Goal: Task Accomplishment & Management: Manage account settings

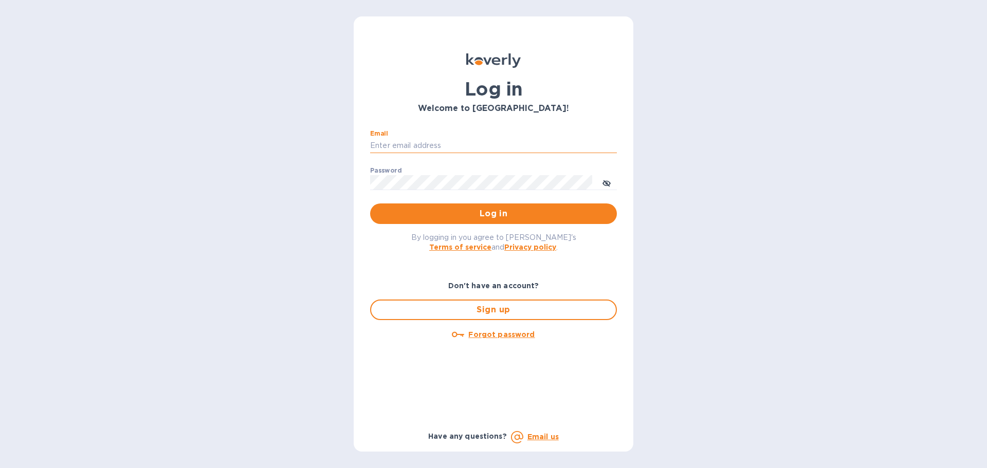
click at [442, 149] on input "Email" at bounding box center [493, 145] width 247 height 15
type input "kcassidy@nicholscauley.com"
click at [370, 204] on button "Log in" at bounding box center [493, 214] width 247 height 21
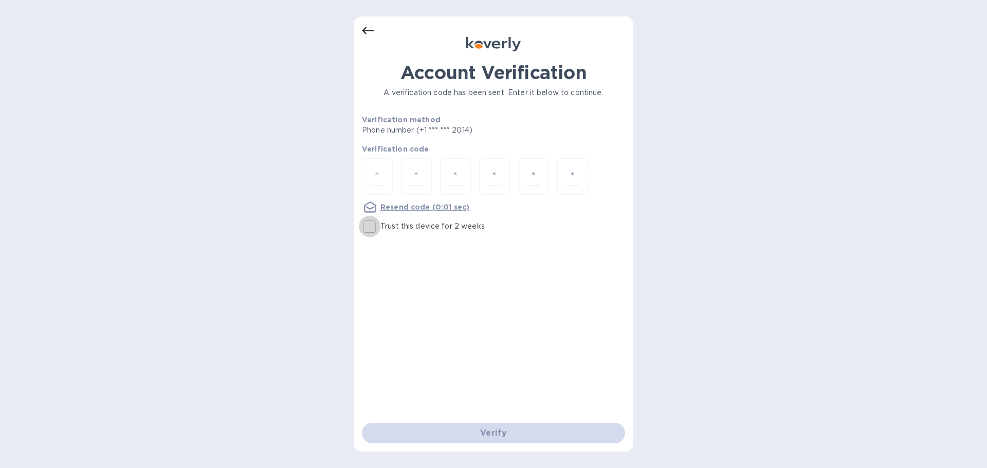
click at [371, 226] on input "Trust this device for 2 weeks" at bounding box center [370, 227] width 22 height 22
checkbox input "true"
click at [381, 178] on input "number" at bounding box center [377, 176] width 13 height 19
type input "8"
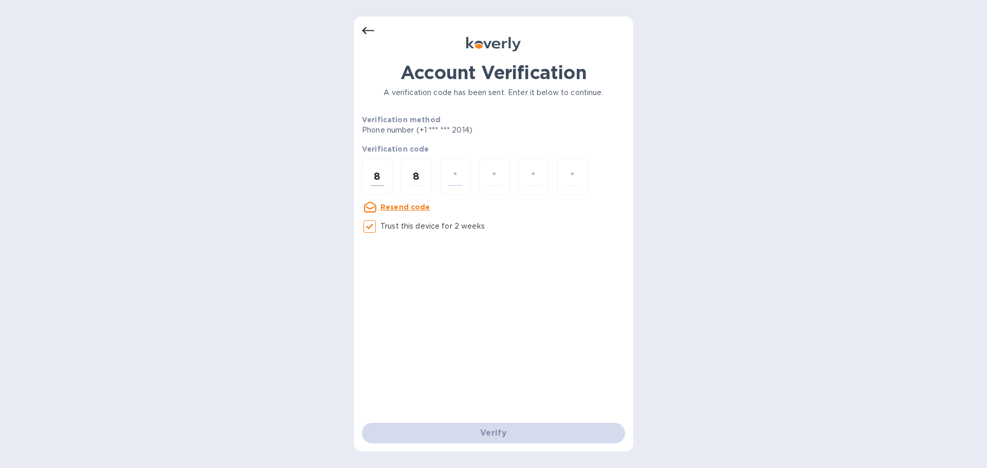
type input "5"
type input "3"
type input "7"
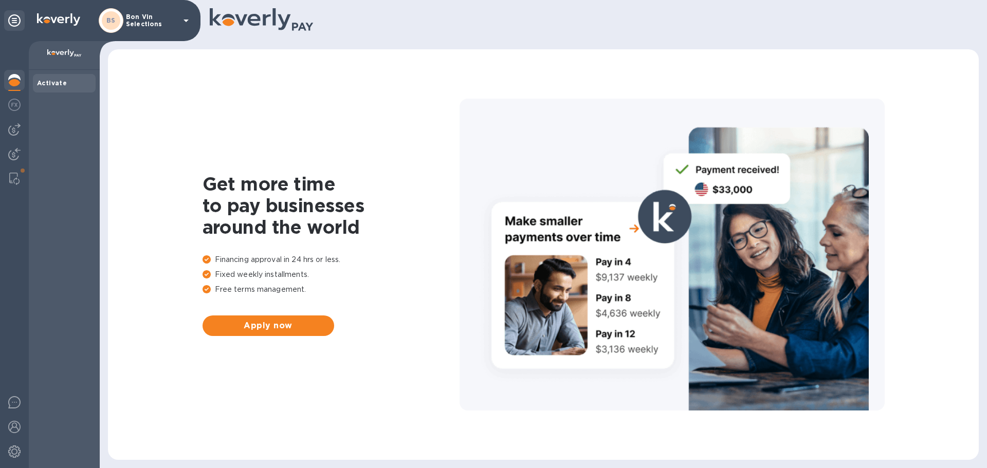
click at [155, 13] on p "Bon Vin Selections" at bounding box center [151, 20] width 51 height 14
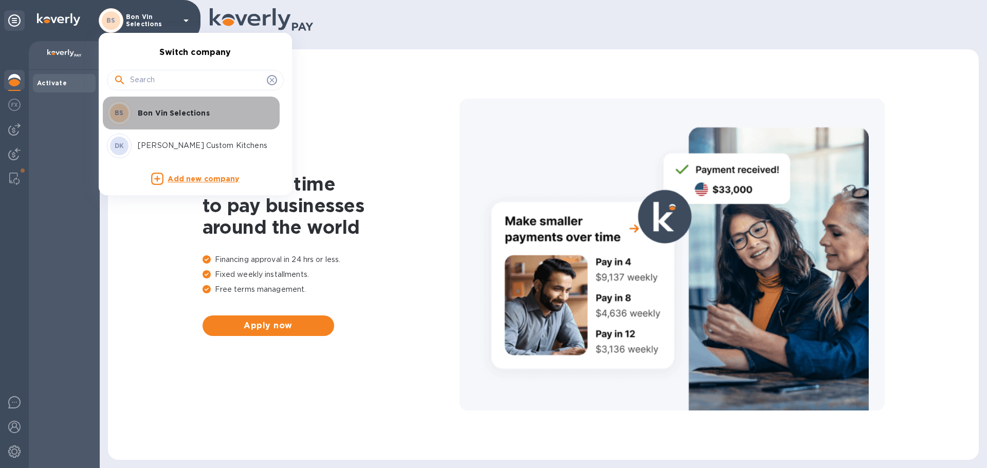
click at [168, 108] on p "Bon Vin Selections" at bounding box center [203, 113] width 130 height 10
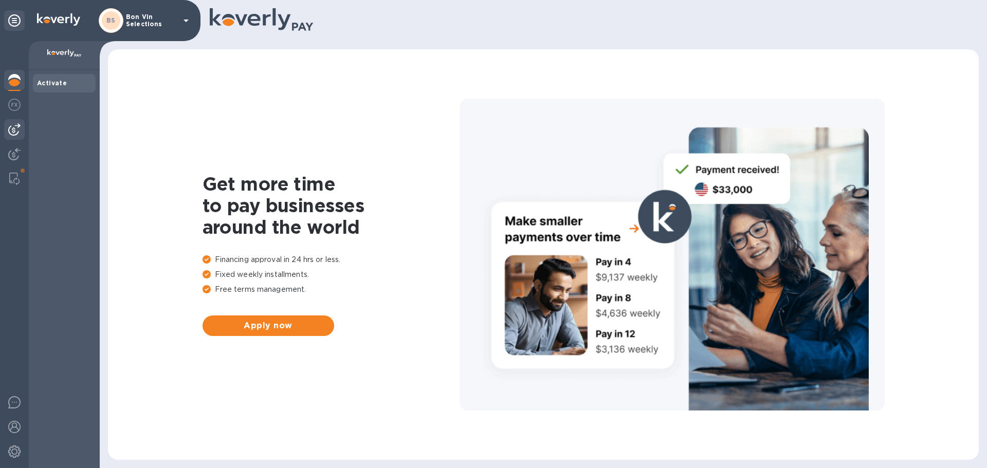
click at [16, 129] on img at bounding box center [14, 129] width 12 height 12
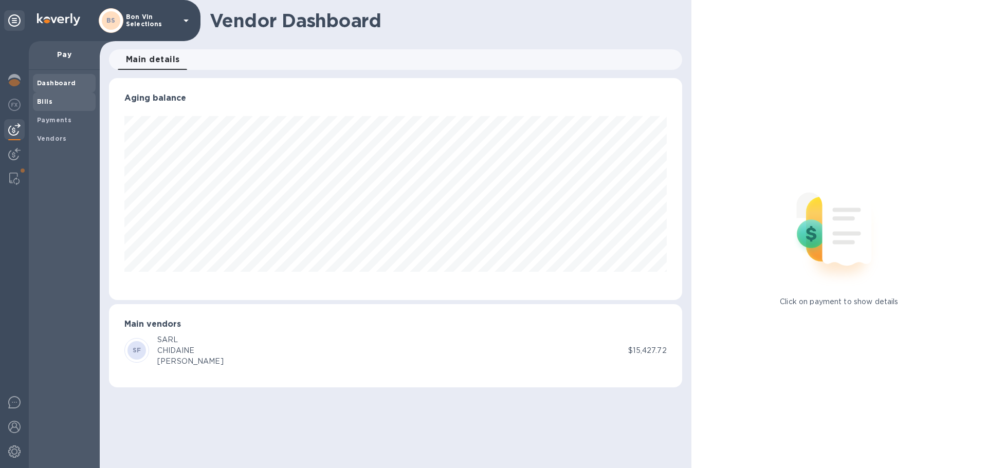
scroll to position [222, 573]
click at [44, 100] on b "Bills" at bounding box center [44, 102] width 15 height 8
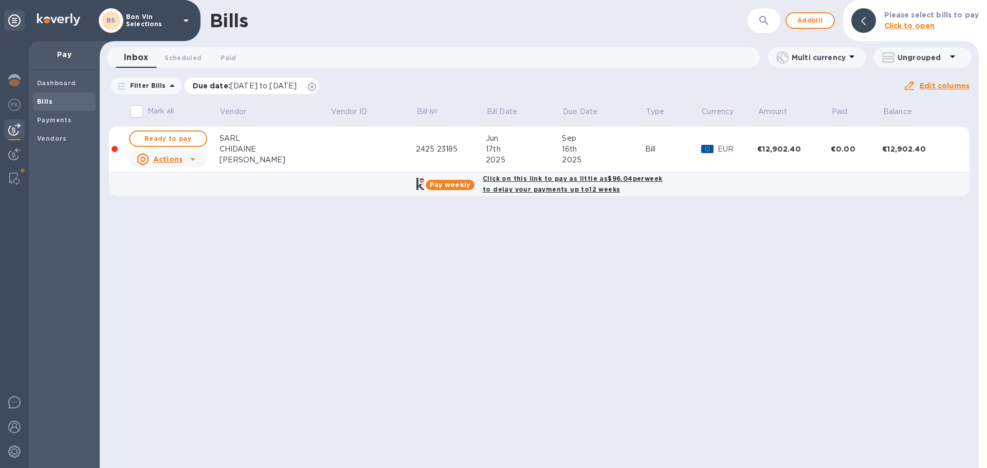
click at [316, 87] on icon at bounding box center [312, 87] width 8 height 8
click at [160, 134] on span "Ready to pay" at bounding box center [168, 139] width 60 height 12
checkbox input "true"
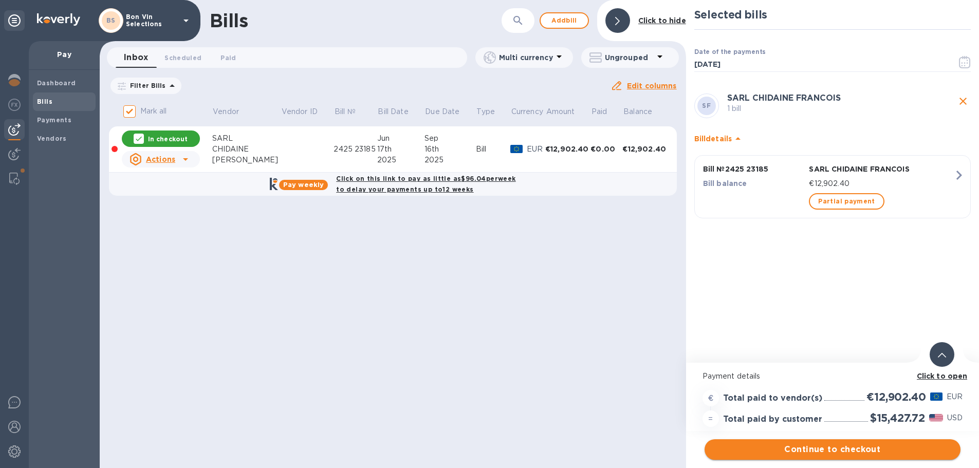
click at [831, 450] on span "Continue to checkout" at bounding box center [833, 450] width 240 height 12
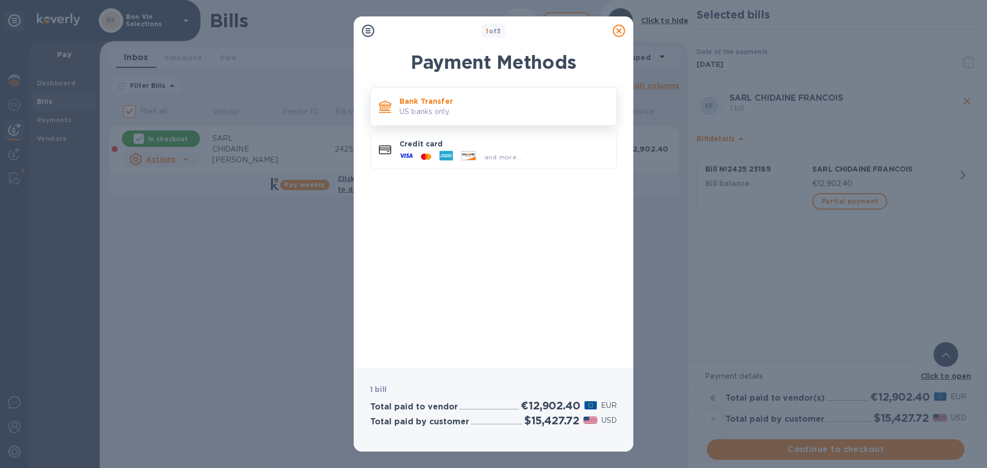
click at [445, 101] on p "Bank Transfer" at bounding box center [503, 101] width 209 height 10
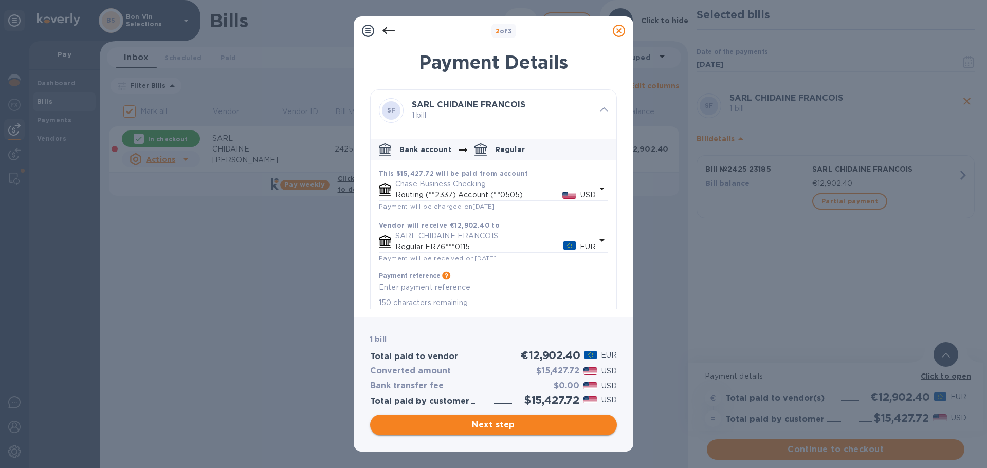
click at [498, 419] on span "Next step" at bounding box center [493, 425] width 230 height 12
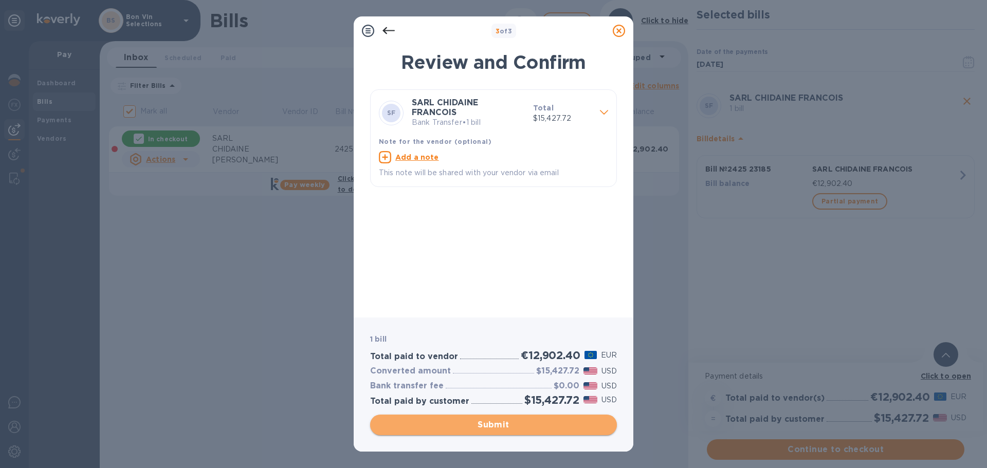
click at [497, 426] on span "Submit" at bounding box center [493, 425] width 230 height 12
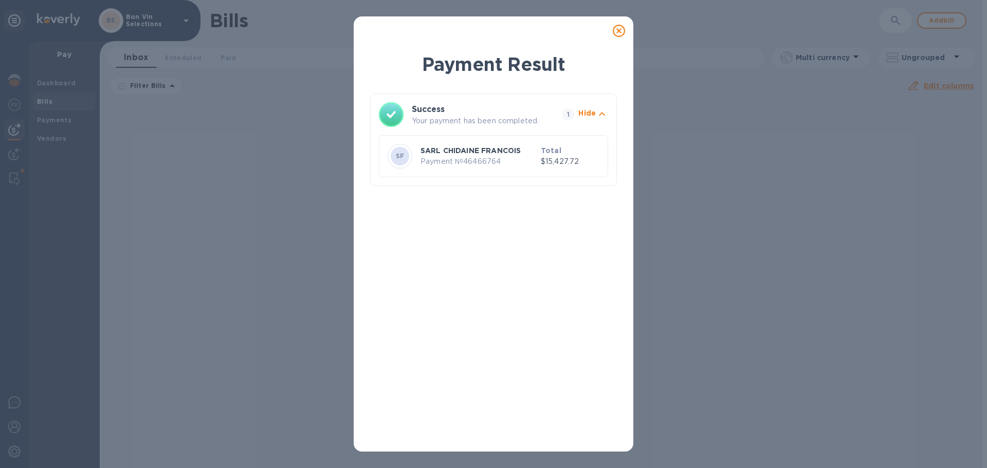
click at [619, 31] on icon at bounding box center [619, 31] width 12 height 12
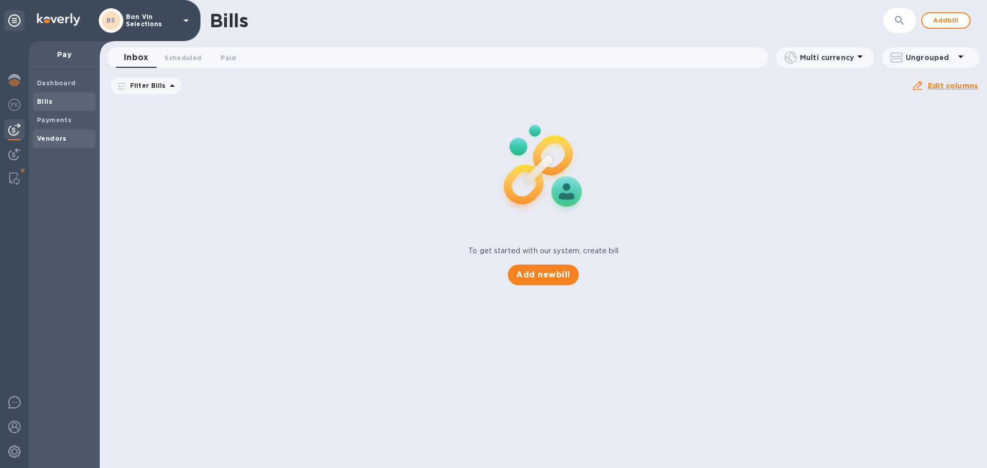
click at [54, 137] on b "Vendors" at bounding box center [52, 139] width 30 height 8
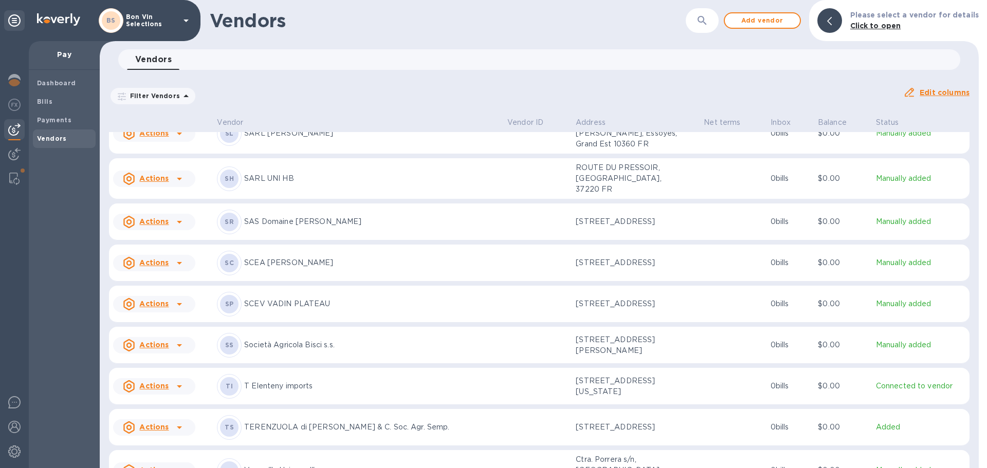
scroll to position [2536, 0]
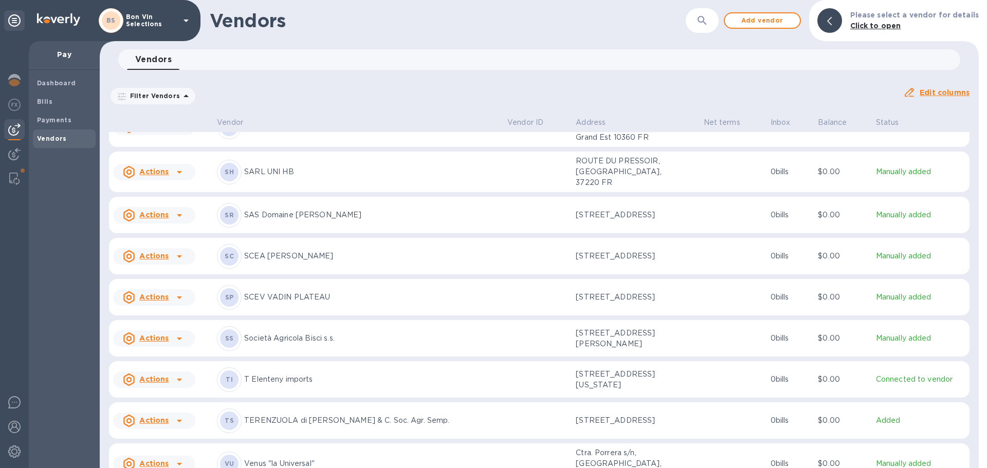
click at [303, 333] on p "Società Agricola Bisci s.s." at bounding box center [371, 338] width 255 height 11
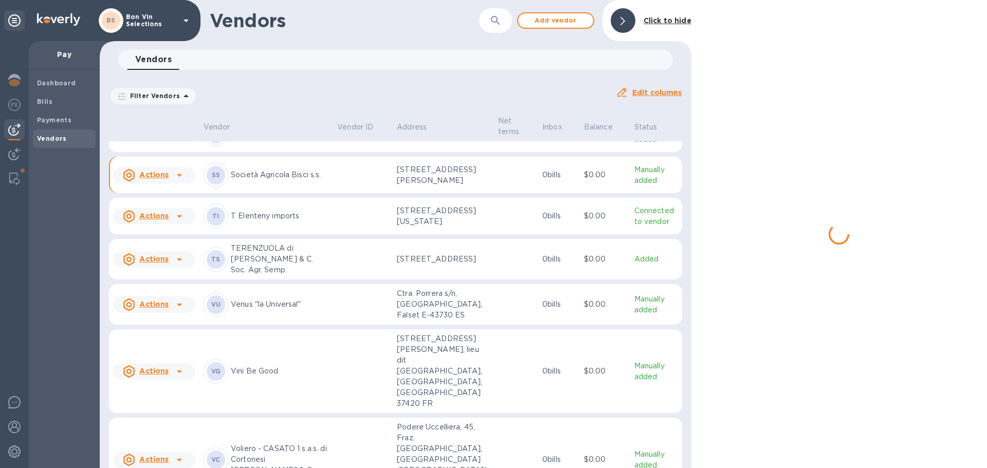
scroll to position [2660, 0]
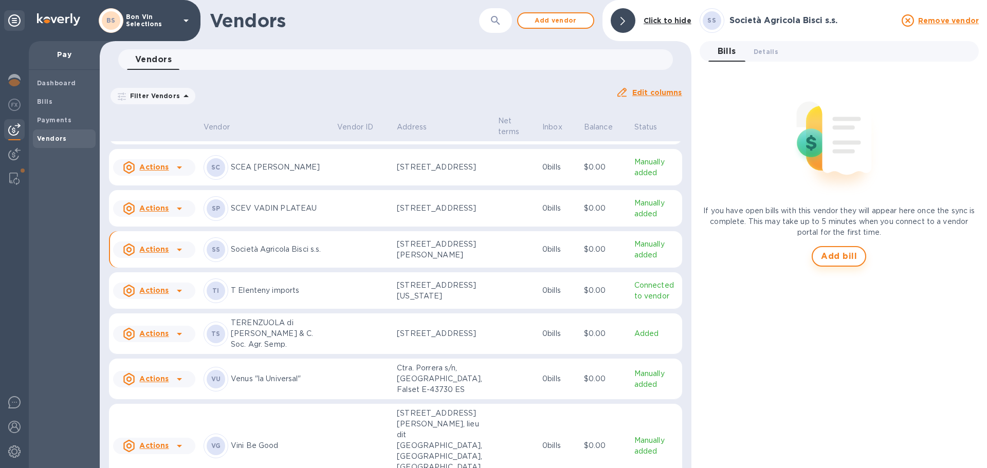
click at [829, 258] on span "Add bill" at bounding box center [839, 256] width 36 height 12
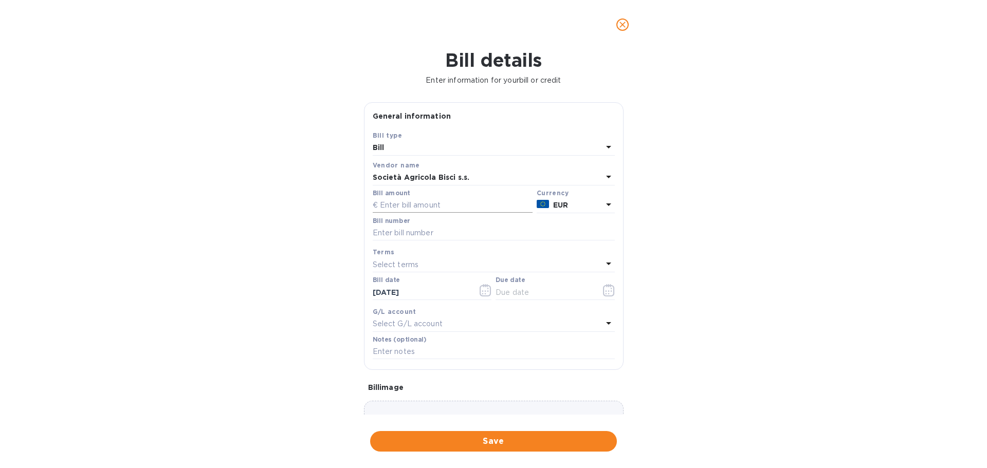
click at [450, 205] on input "text" at bounding box center [453, 205] width 160 height 15
type input "7,145.23"
type input "00000252"
click at [603, 289] on icon "button" at bounding box center [609, 290] width 12 height 12
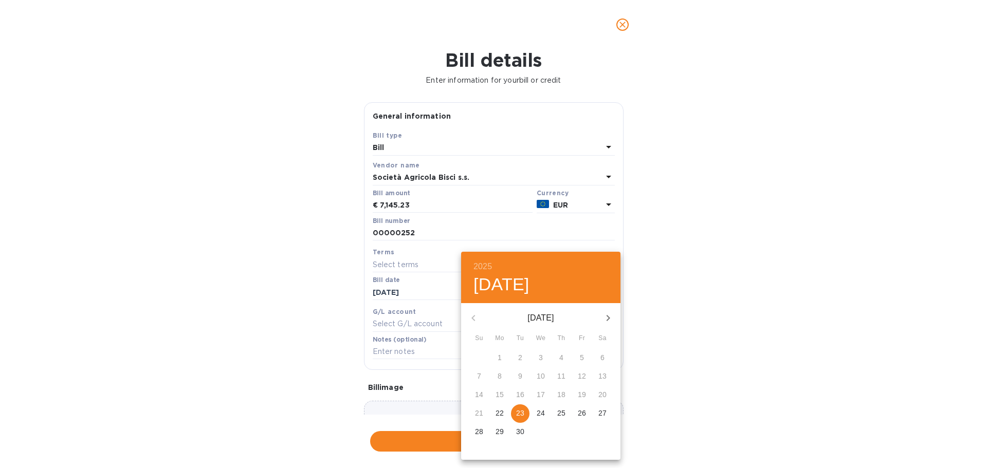
click at [520, 412] on p "23" at bounding box center [520, 413] width 8 height 10
type input "09/23/2025"
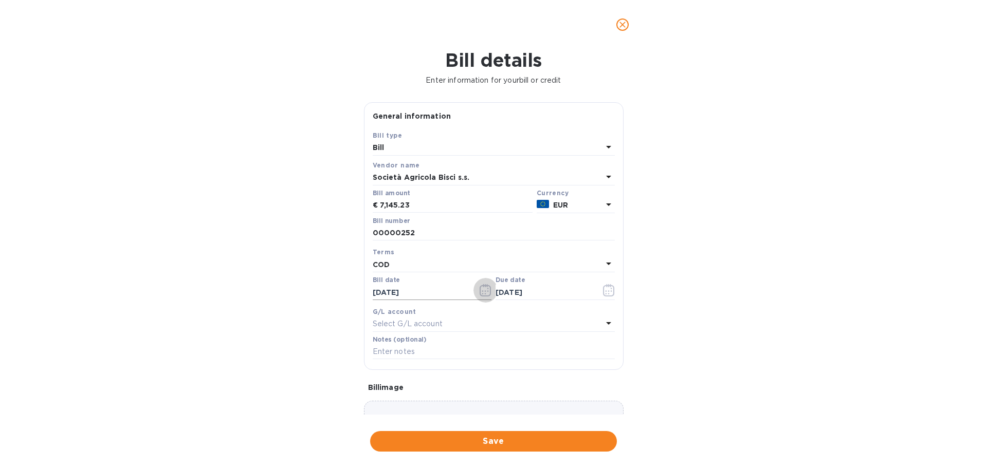
click at [480, 290] on icon "button" at bounding box center [486, 290] width 12 height 12
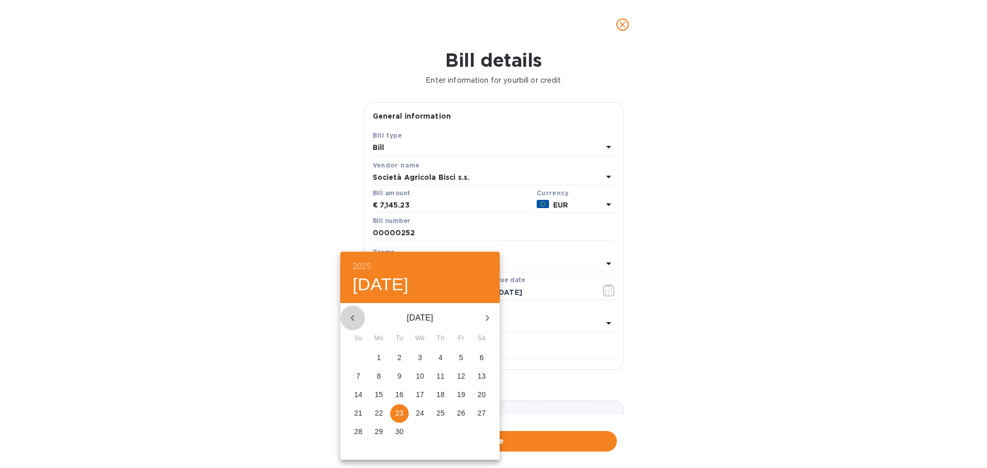
click at [353, 319] on icon "button" at bounding box center [353, 318] width 4 height 6
click at [402, 413] on p "24" at bounding box center [399, 413] width 8 height 10
type input "06/24/2025"
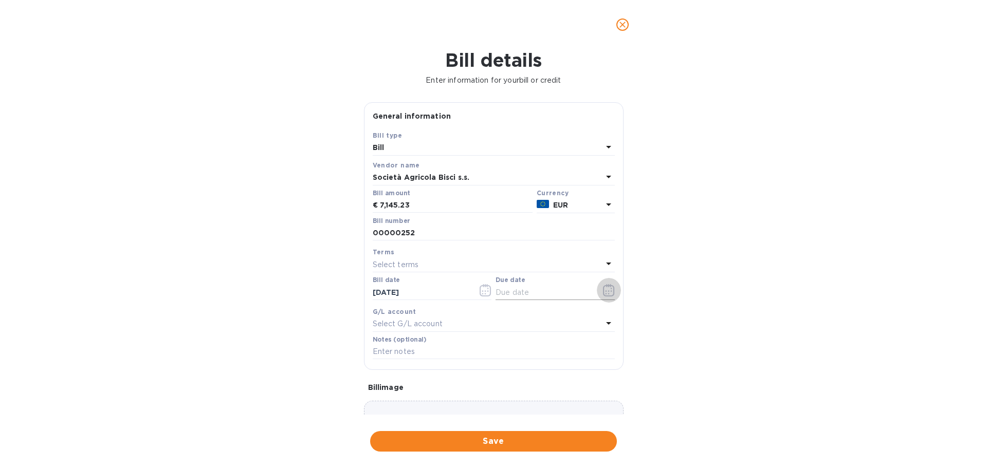
click at [604, 290] on icon "button" at bounding box center [609, 290] width 12 height 12
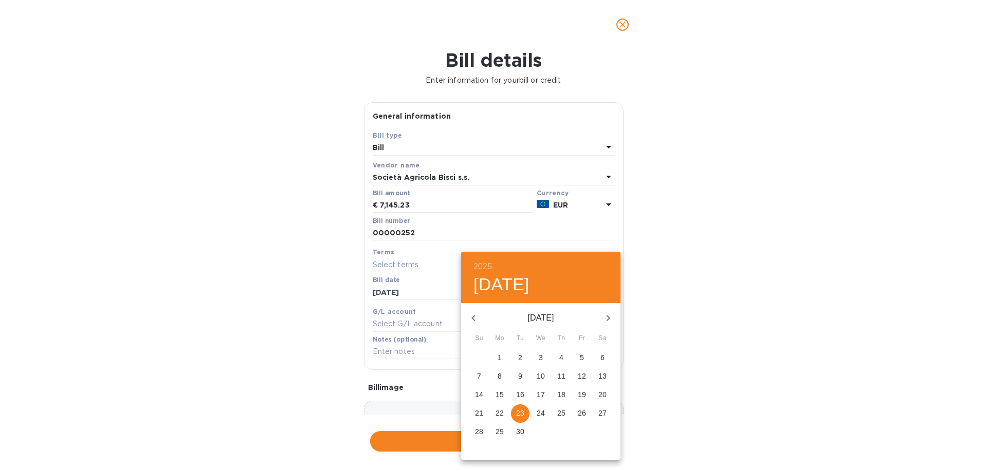
click at [517, 412] on p "23" at bounding box center [520, 413] width 8 height 10
type input "09/23/2025"
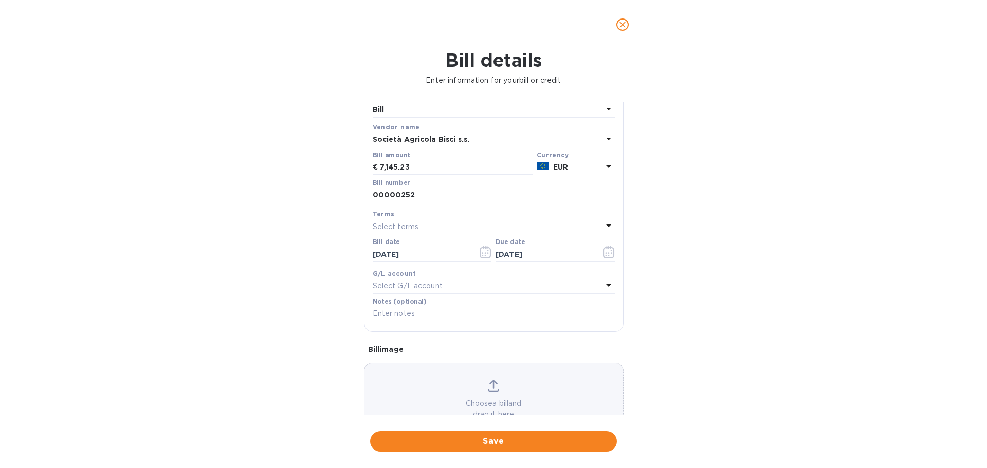
scroll to position [72, 0]
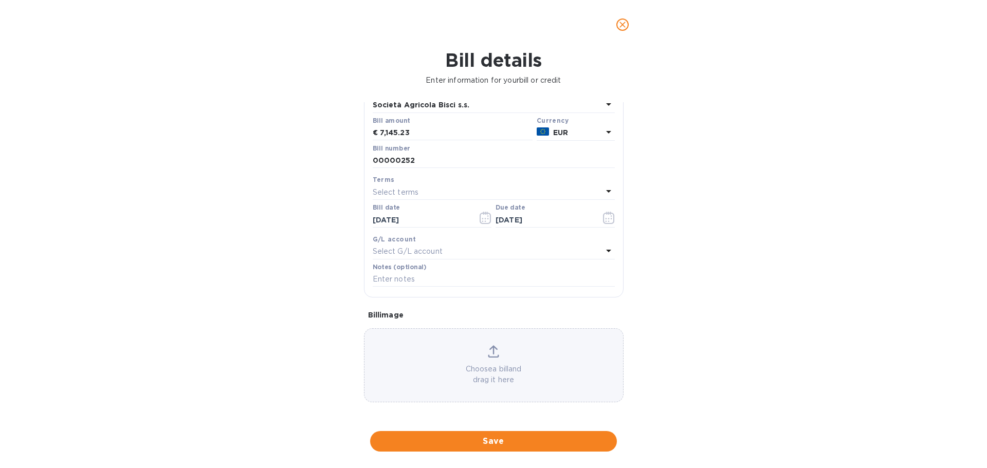
click at [489, 351] on icon at bounding box center [493, 351] width 11 height 12
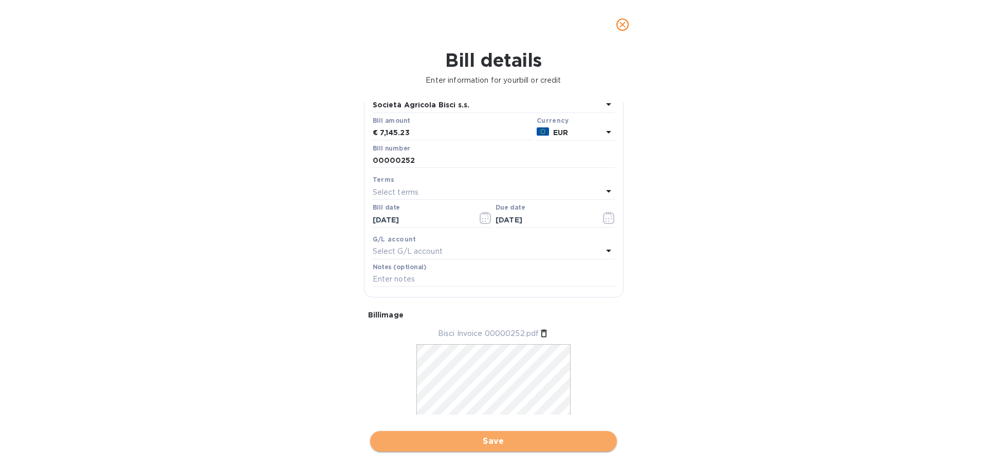
click at [495, 440] on span "Save" at bounding box center [493, 441] width 230 height 12
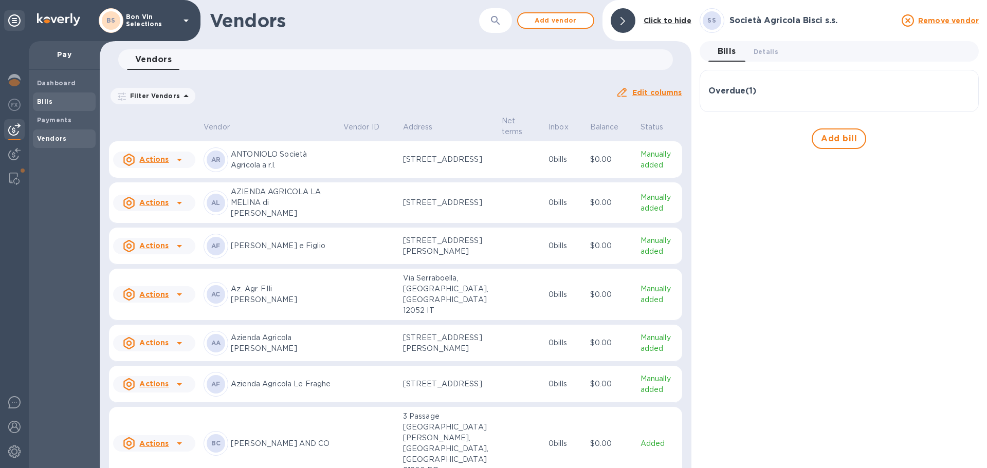
click at [58, 105] on span "Bills" at bounding box center [64, 102] width 54 height 10
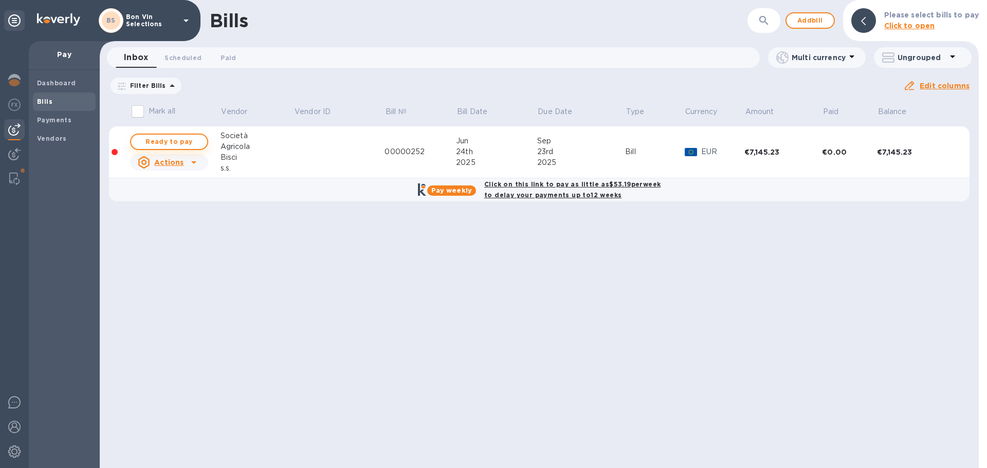
click at [152, 141] on span "Ready to pay" at bounding box center [169, 142] width 60 height 12
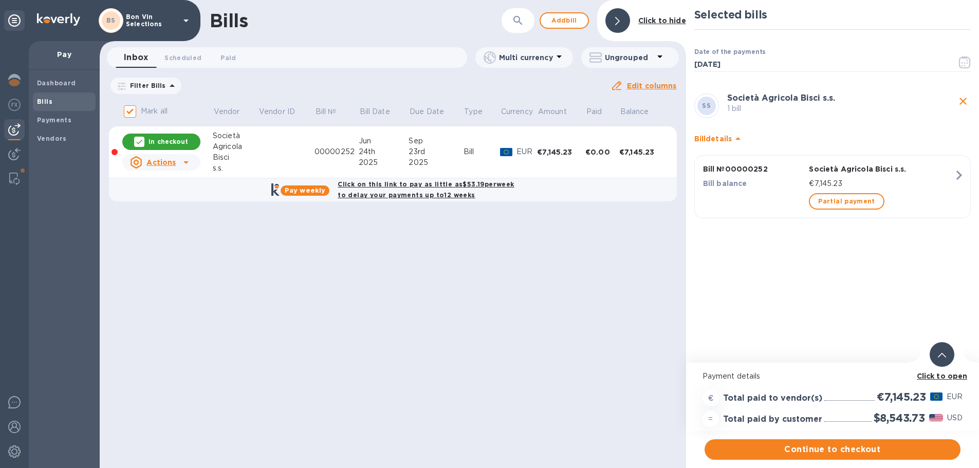
click at [152, 141] on p "In checkout" at bounding box center [169, 141] width 40 height 9
checkbox input "false"
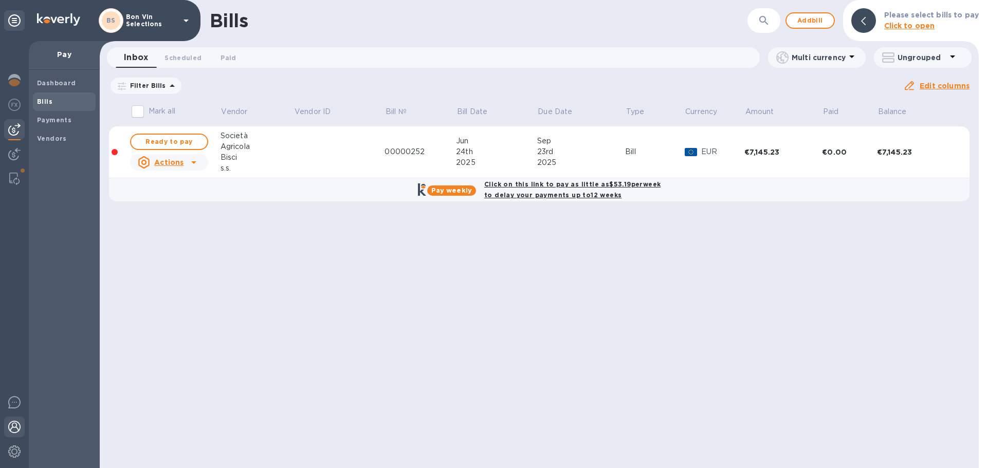
click at [15, 428] on img at bounding box center [14, 427] width 12 height 12
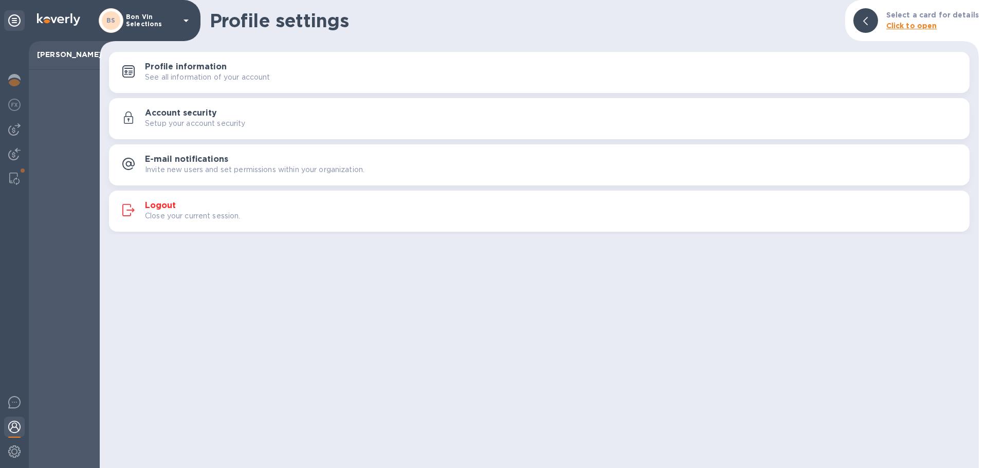
click at [158, 207] on h3 "Logout" at bounding box center [160, 206] width 31 height 10
